Goal: Obtain resource: Download file/media

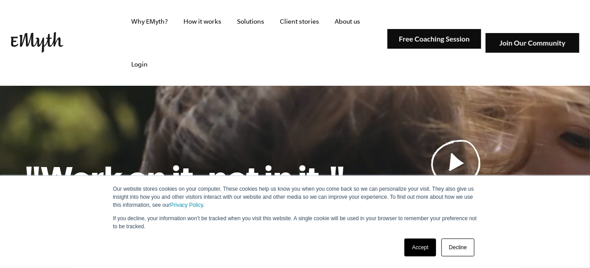
click at [406, 248] on link "Accept" at bounding box center [420, 247] width 32 height 18
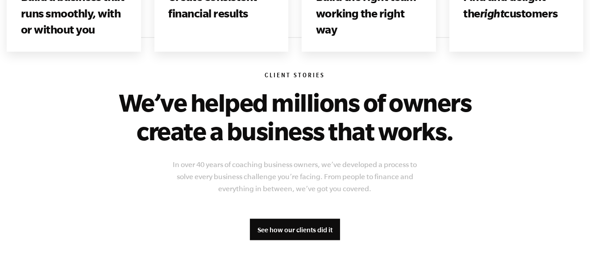
scroll to position [713, 0]
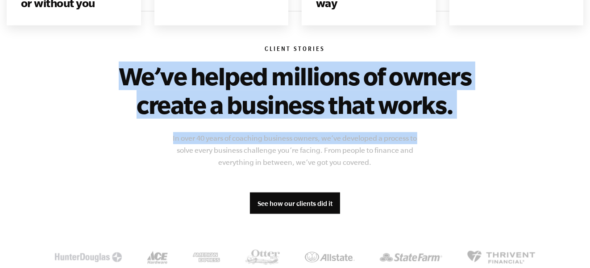
drag, startPoint x: 115, startPoint y: 75, endPoint x: 483, endPoint y: 127, distance: 372.1
click at [483, 127] on div "Client Stories We’ve helped millions of owners create a business that works. In…" at bounding box center [295, 156] width 543 height 291
click at [477, 114] on h2 "We’ve helped millions of owners create a business that works." at bounding box center [295, 90] width 380 height 57
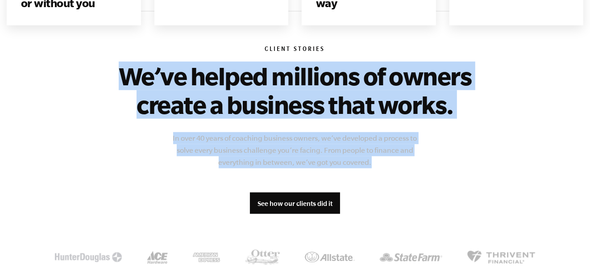
drag, startPoint x: 391, startPoint y: 163, endPoint x: 83, endPoint y: 60, distance: 324.6
click at [83, 60] on div "Client Stories We’ve helped millions of owners create a business that works. In…" at bounding box center [295, 156] width 543 height 291
click at [114, 70] on h2 "We’ve helped millions of owners create a business that works." at bounding box center [295, 90] width 380 height 57
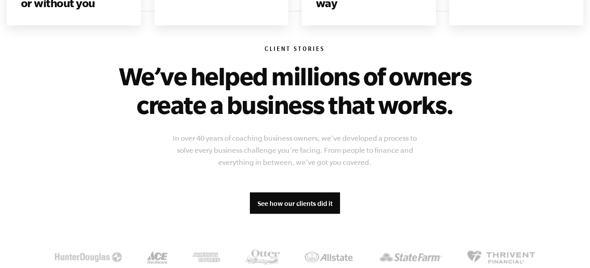
click at [200, 53] on h6 "Client Stories" at bounding box center [295, 50] width 543 height 9
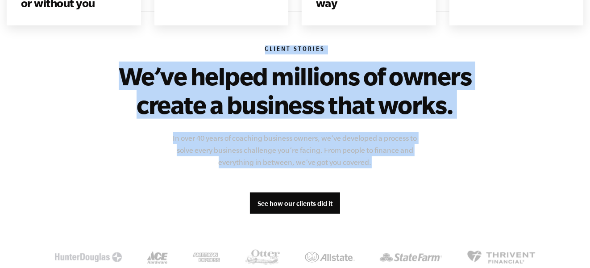
drag, startPoint x: 219, startPoint y: 50, endPoint x: 426, endPoint y: 160, distance: 234.5
click at [426, 160] on div "Client Stories We’ve helped millions of owners create a business that works. In…" at bounding box center [295, 156] width 543 height 291
click at [427, 160] on div "Client Stories We’ve helped millions of owners create a business that works. In…" at bounding box center [295, 156] width 543 height 291
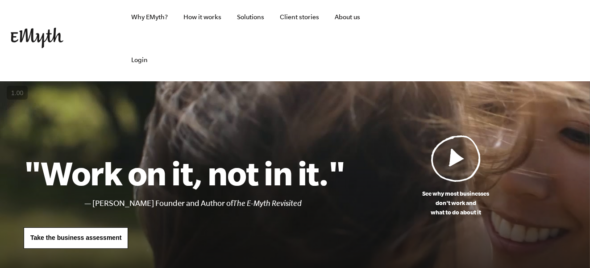
scroll to position [0, 0]
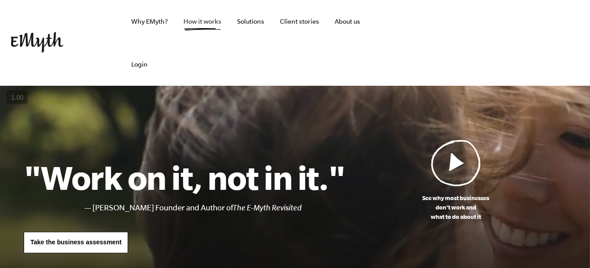
click at [191, 20] on link "How it works" at bounding box center [202, 21] width 52 height 43
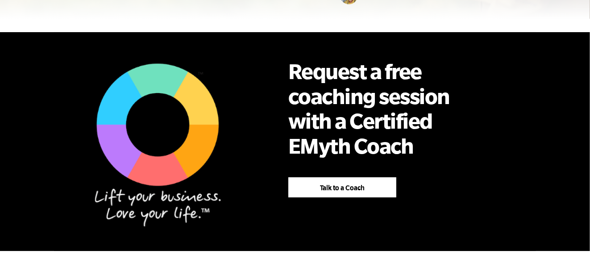
scroll to position [625, 0]
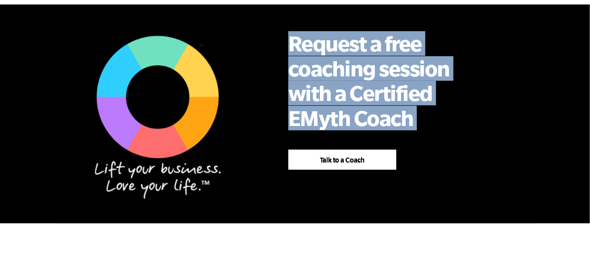
drag, startPoint x: 285, startPoint y: 24, endPoint x: 439, endPoint y: 120, distance: 181.4
click at [439, 120] on div "Request a free coaching session with a Certified EMyth Coach Talk to a Coach" at bounding box center [377, 100] width 232 height 165
click at [443, 107] on h2 "Request a free coaching session with a Certified EMyth Coach" at bounding box center [377, 80] width 178 height 99
drag, startPoint x: 427, startPoint y: 103, endPoint x: 294, endPoint y: 26, distance: 153.4
click at [294, 31] on h2 "Request a free coaching session with a Certified EMyth Coach" at bounding box center [377, 80] width 178 height 99
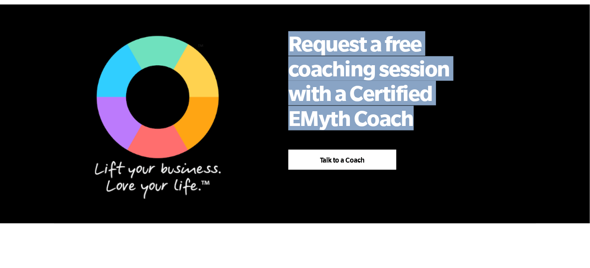
click at [292, 31] on h2 "Request a free coaching session with a Certified EMyth Coach" at bounding box center [377, 80] width 178 height 99
drag, startPoint x: 292, startPoint y: 26, endPoint x: 432, endPoint y: 115, distance: 166.5
click at [432, 115] on div "Request a free coaching session with a Certified EMyth Coach Talk to a Coach" at bounding box center [377, 100] width 232 height 165
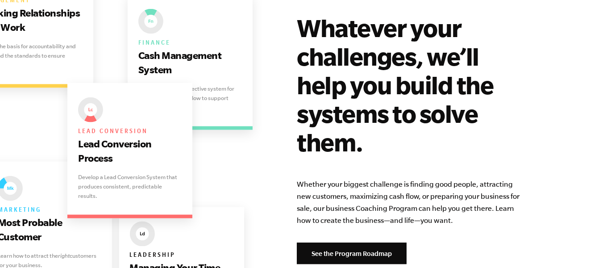
scroll to position [1918, 0]
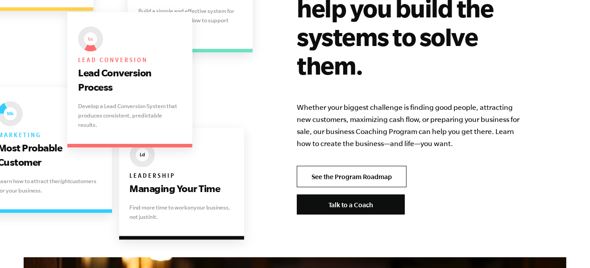
click at [345, 166] on link "See the Program Roadmap" at bounding box center [352, 176] width 110 height 21
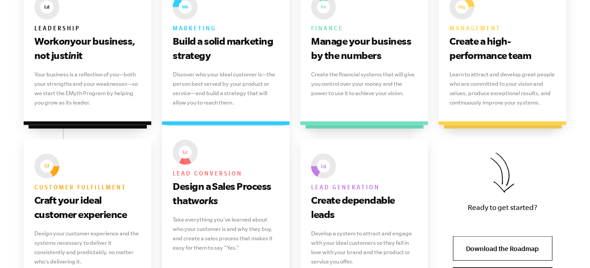
scroll to position [713, 0]
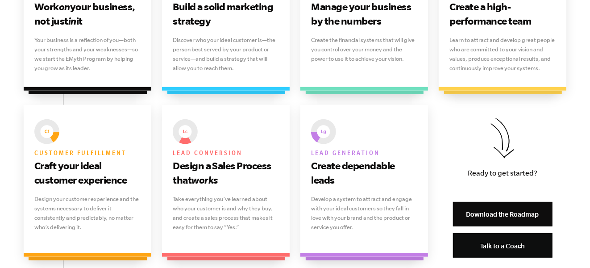
click at [506, 220] on link "Download the Roadmap" at bounding box center [502, 214] width 99 height 25
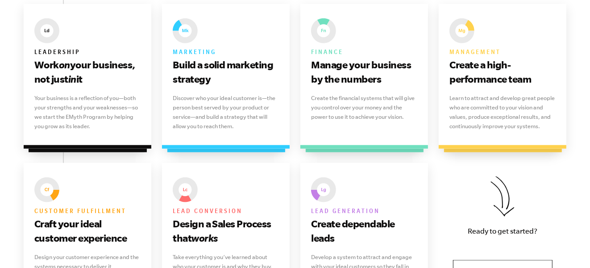
scroll to position [580, 0]
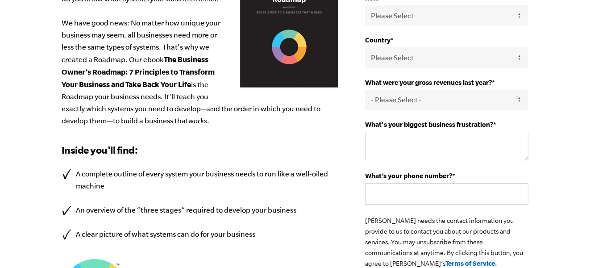
scroll to position [133, 0]
